Goal: Transaction & Acquisition: Subscribe to service/newsletter

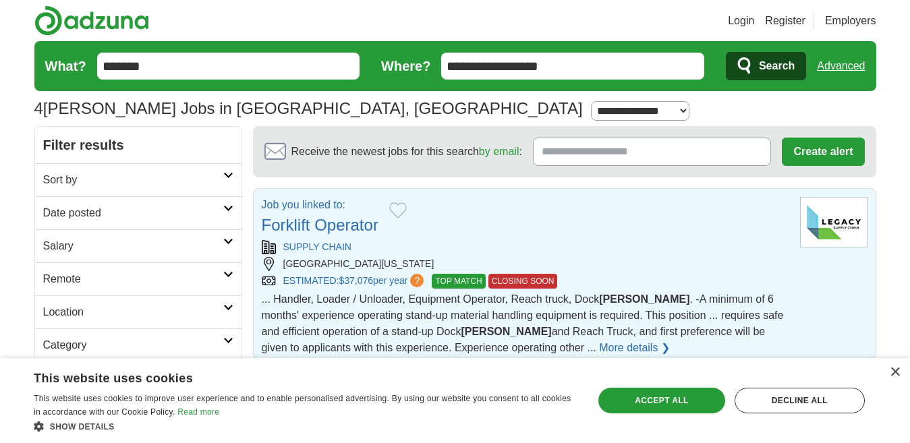
click at [599, 349] on link "More details ❯" at bounding box center [634, 348] width 71 height 16
click at [599, 343] on link "More details ❯" at bounding box center [634, 348] width 71 height 16
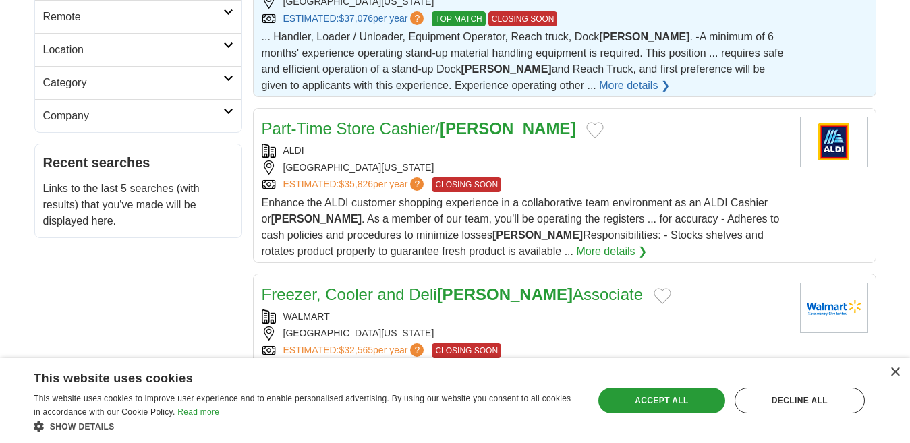
scroll to position [270, 0]
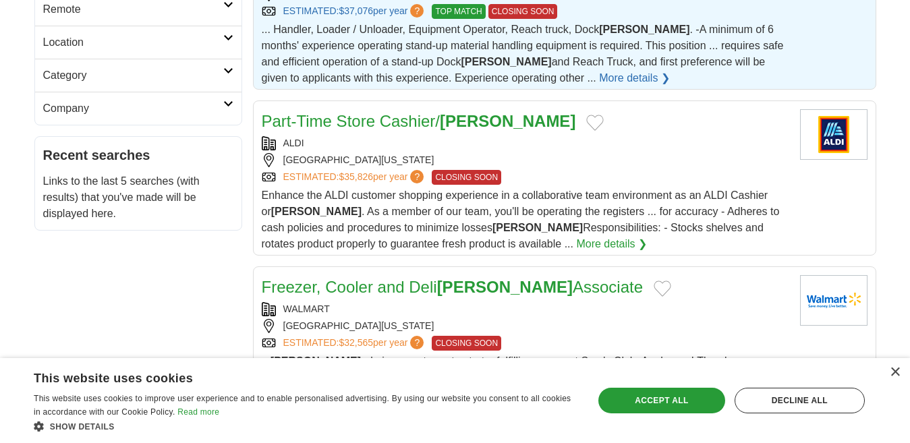
click at [576, 243] on link "More details ❯" at bounding box center [611, 244] width 71 height 16
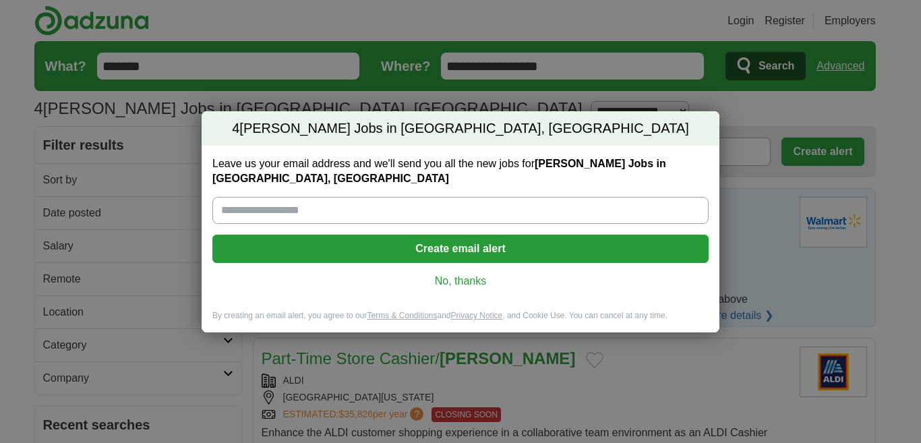
click at [309, 205] on input "Leave us your email address and we'll send you all the new jobs for [PERSON_NAM…" at bounding box center [460, 210] width 496 height 27
type input "**********"
click at [433, 249] on button "Create email alert" at bounding box center [460, 249] width 496 height 28
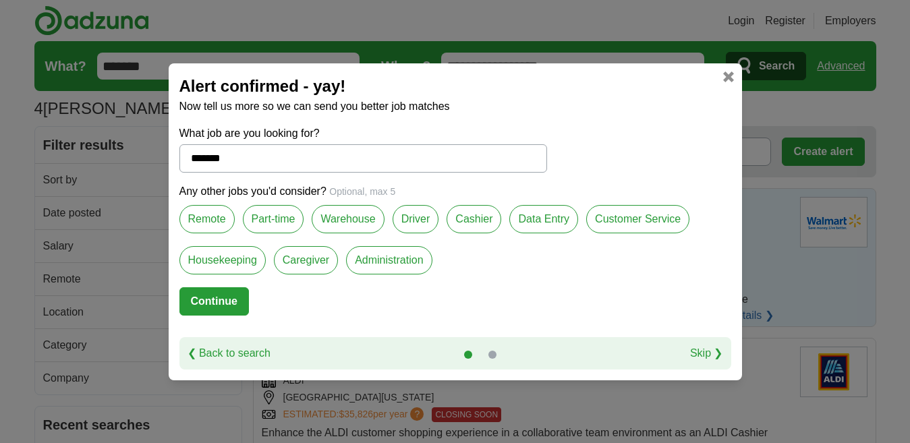
click at [275, 219] on label "Part-time" at bounding box center [273, 219] width 61 height 28
click at [227, 293] on button "Continue" at bounding box center [213, 301] width 69 height 28
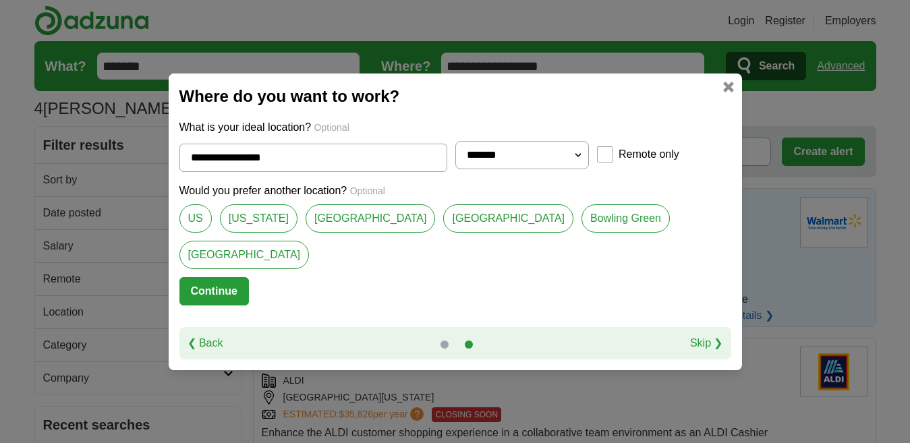
click at [581, 233] on link "Bowling Green" at bounding box center [625, 218] width 88 height 28
click at [396, 233] on link "[GEOGRAPHIC_DATA]" at bounding box center [370, 218] width 130 height 28
type input "**********"
click at [424, 260] on form "**********" at bounding box center [455, 223] width 552 height 208
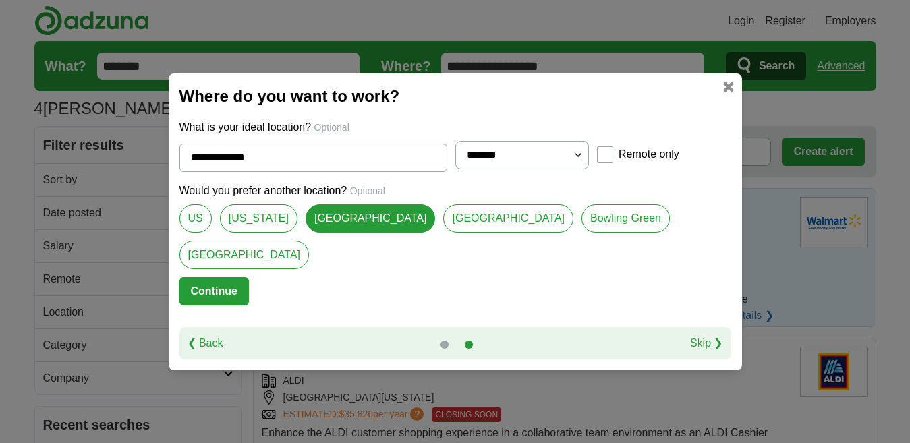
click at [249, 279] on button "Continue" at bounding box center [213, 291] width 69 height 28
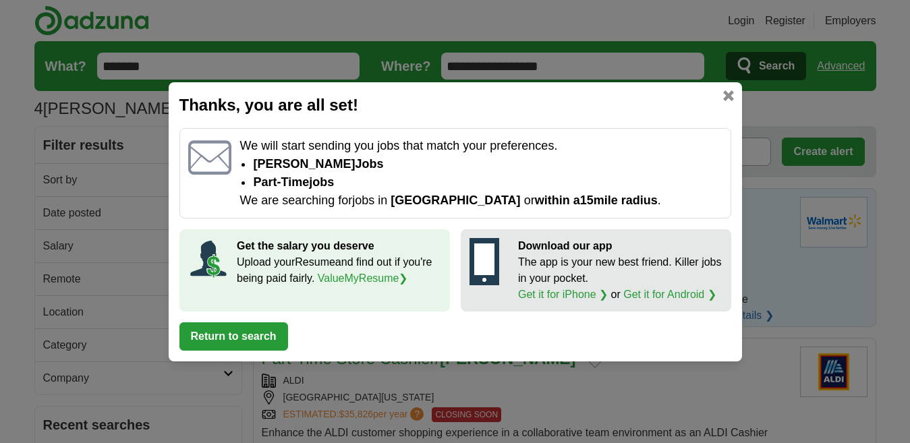
click at [488, 268] on icon at bounding box center [484, 259] width 20 height 32
click at [723, 94] on link at bounding box center [728, 95] width 11 height 11
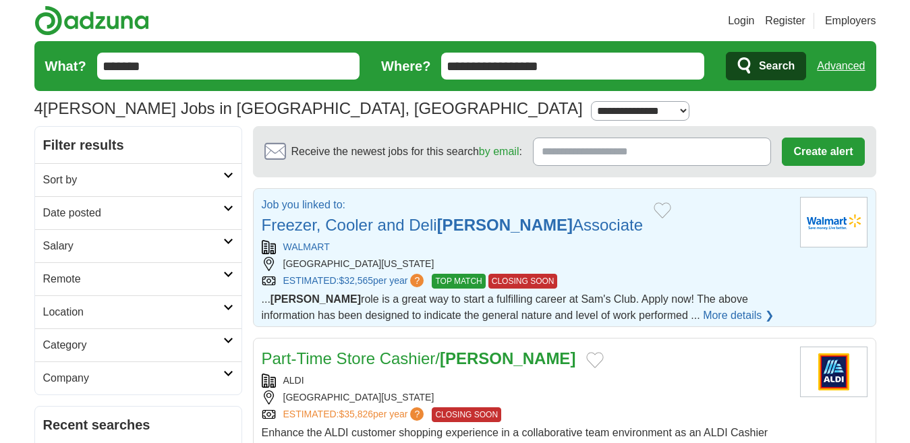
click at [703, 312] on link "More details ❯" at bounding box center [738, 315] width 71 height 16
